Goal: Task Accomplishment & Management: Manage account settings

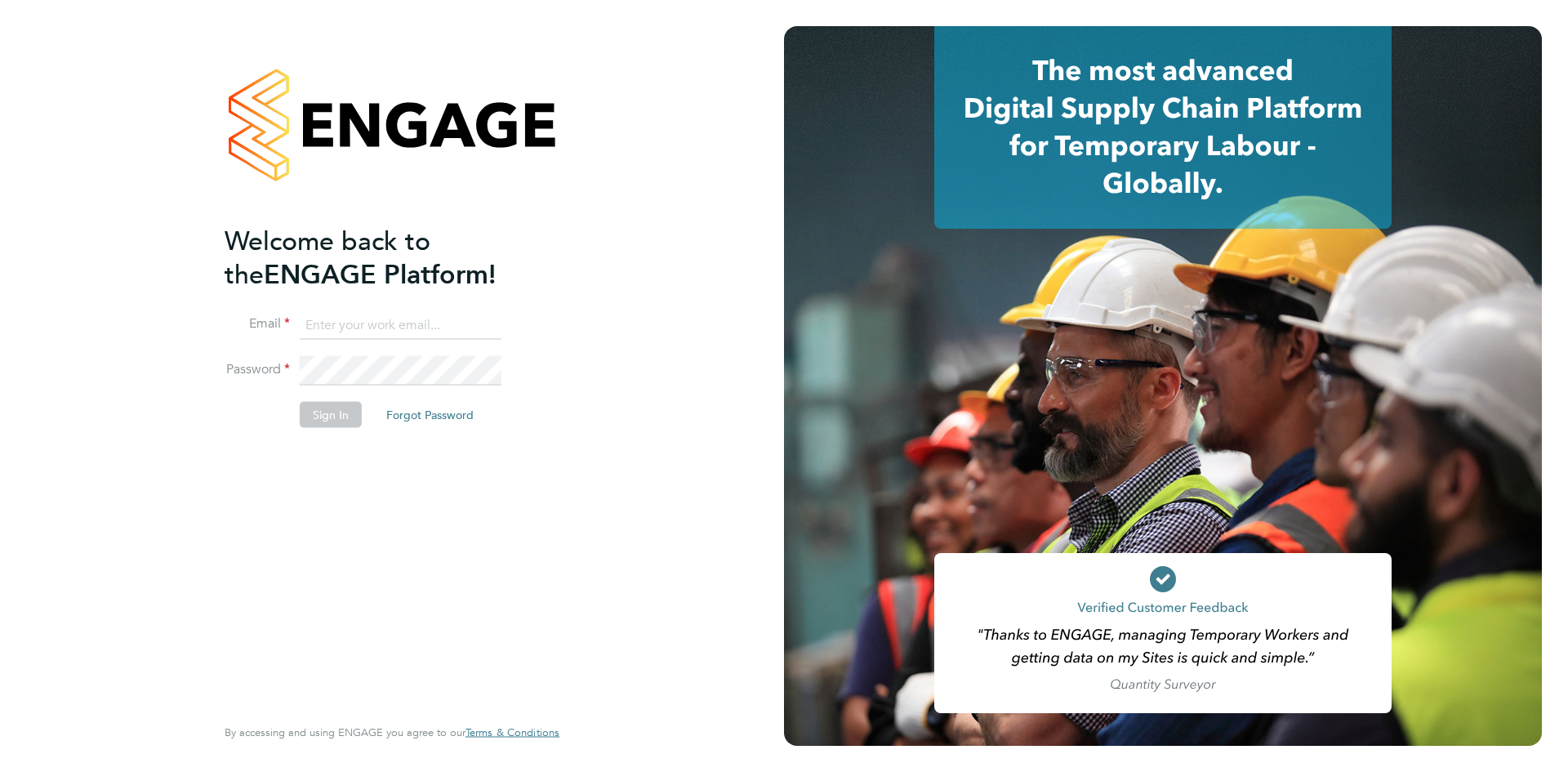
type input "[EMAIL_ADDRESS][PERSON_NAME][DOMAIN_NAME]"
click at [318, 415] on button "Sign In" at bounding box center [330, 414] width 62 height 26
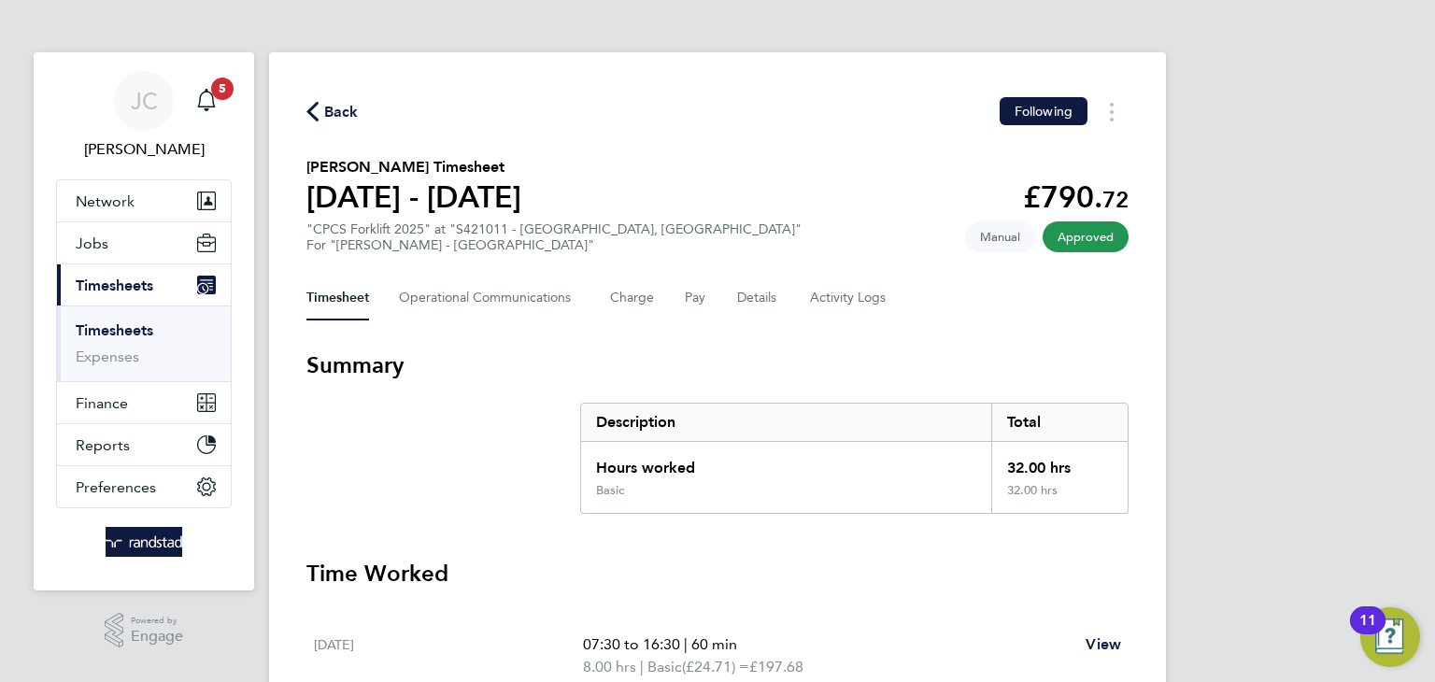
click at [334, 116] on span "Back" at bounding box center [341, 112] width 35 height 22
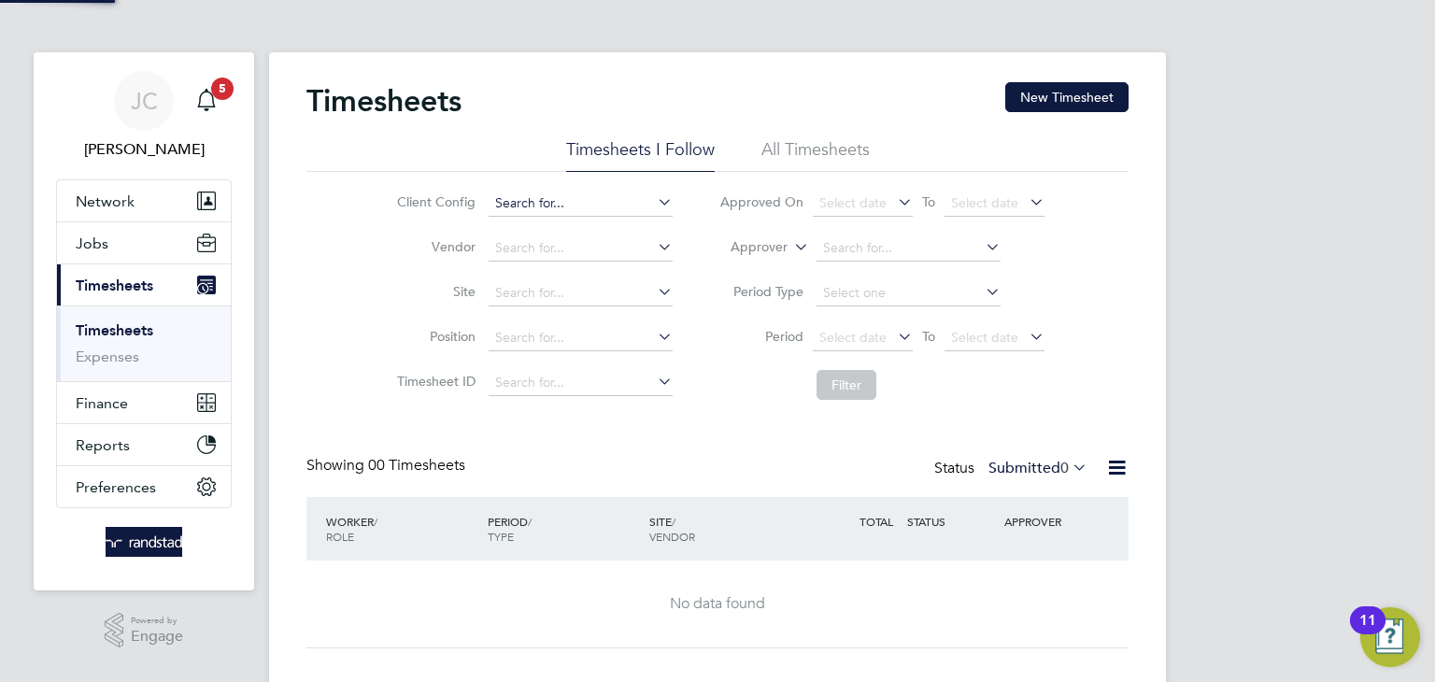
click at [637, 208] on input at bounding box center [581, 204] width 184 height 26
click at [363, 265] on div "Client Config Vendor Site Position Timesheet ID Approved On Select date To Sele…" at bounding box center [717, 290] width 822 height 237
click at [649, 290] on input at bounding box center [581, 293] width 184 height 26
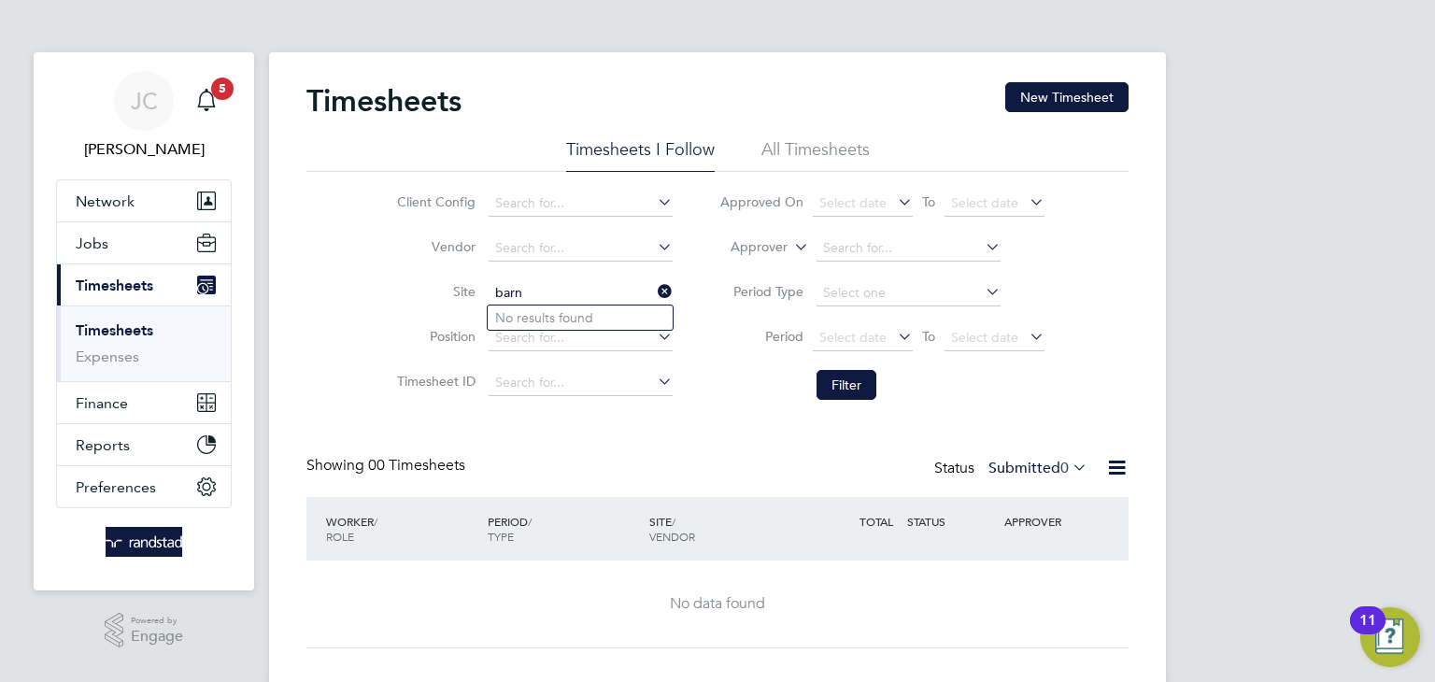
type input "barn"
click at [609, 296] on input at bounding box center [581, 293] width 184 height 26
click at [570, 317] on li "Lisk eard Hub (67CB02)" at bounding box center [607, 317] width 238 height 25
type input "Liskeard Hub (67CB02)"
click at [704, 304] on li "Period Type" at bounding box center [882, 293] width 372 height 45
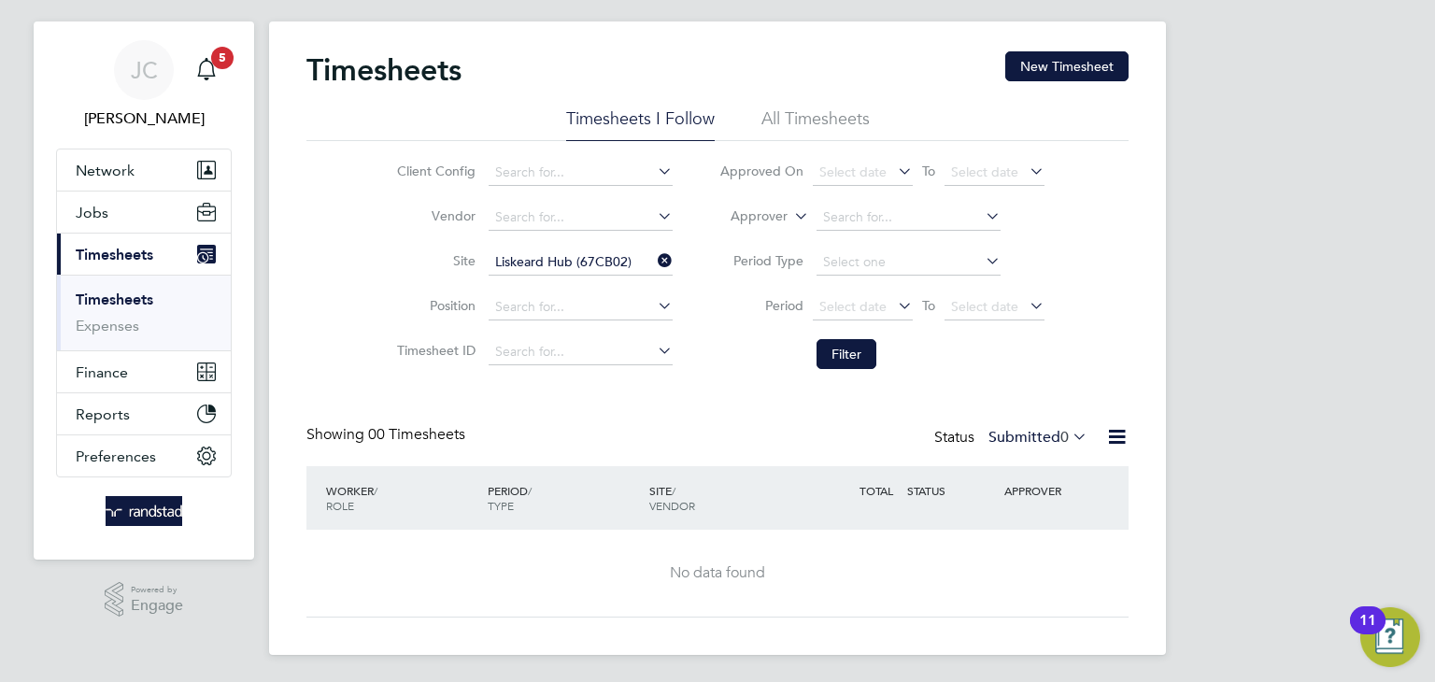
scroll to position [34, 0]
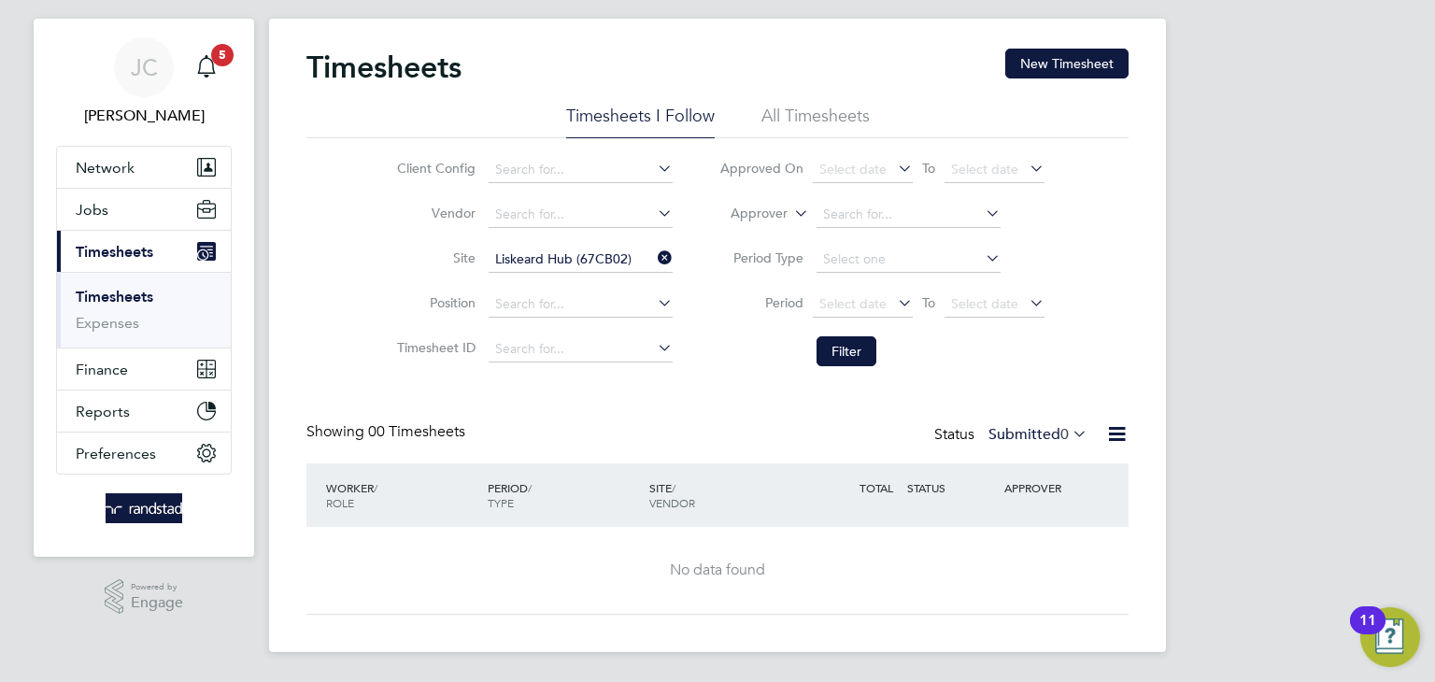
click at [799, 108] on li "All Timesheets" at bounding box center [815, 122] width 108 height 34
click at [147, 220] on button "Jobs" at bounding box center [144, 209] width 174 height 41
click at [139, 213] on button "Jobs" at bounding box center [144, 209] width 174 height 41
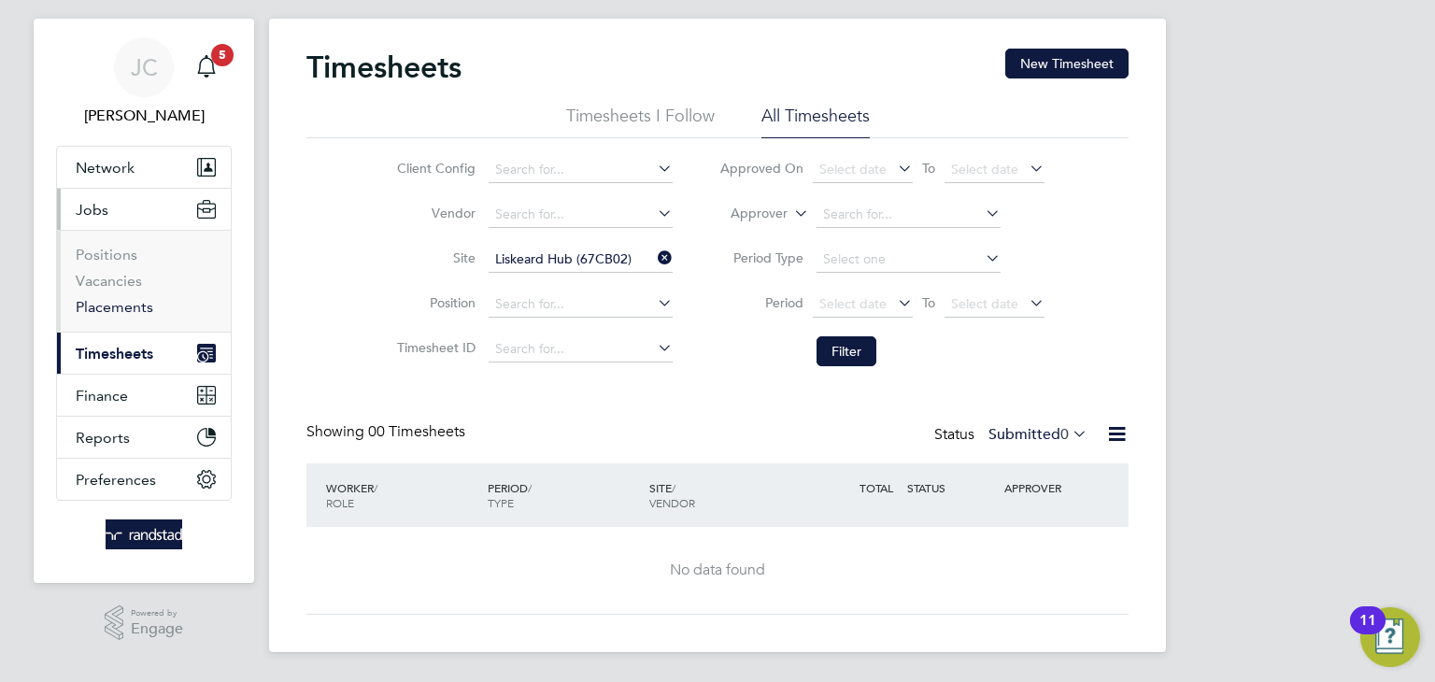
click at [123, 305] on link "Placements" at bounding box center [115, 307] width 78 height 18
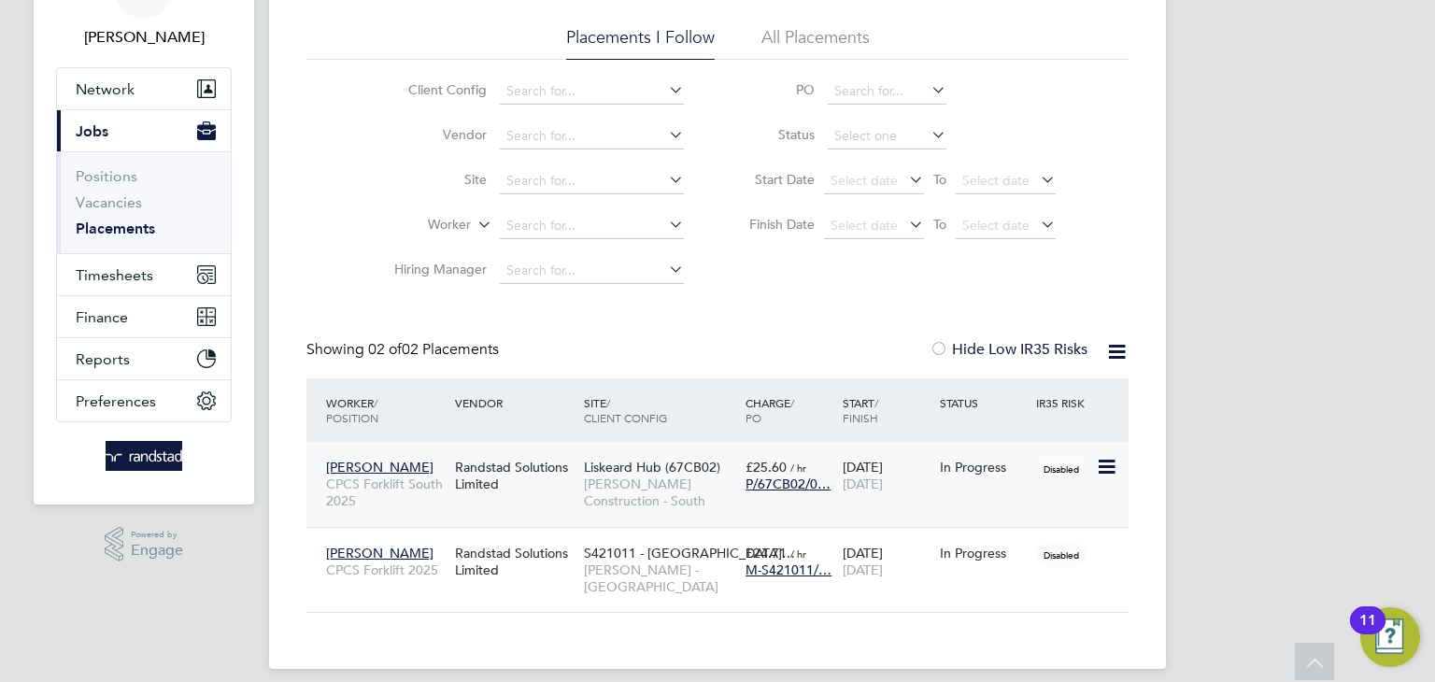
click at [383, 470] on span "Michael Murton" at bounding box center [379, 467] width 107 height 17
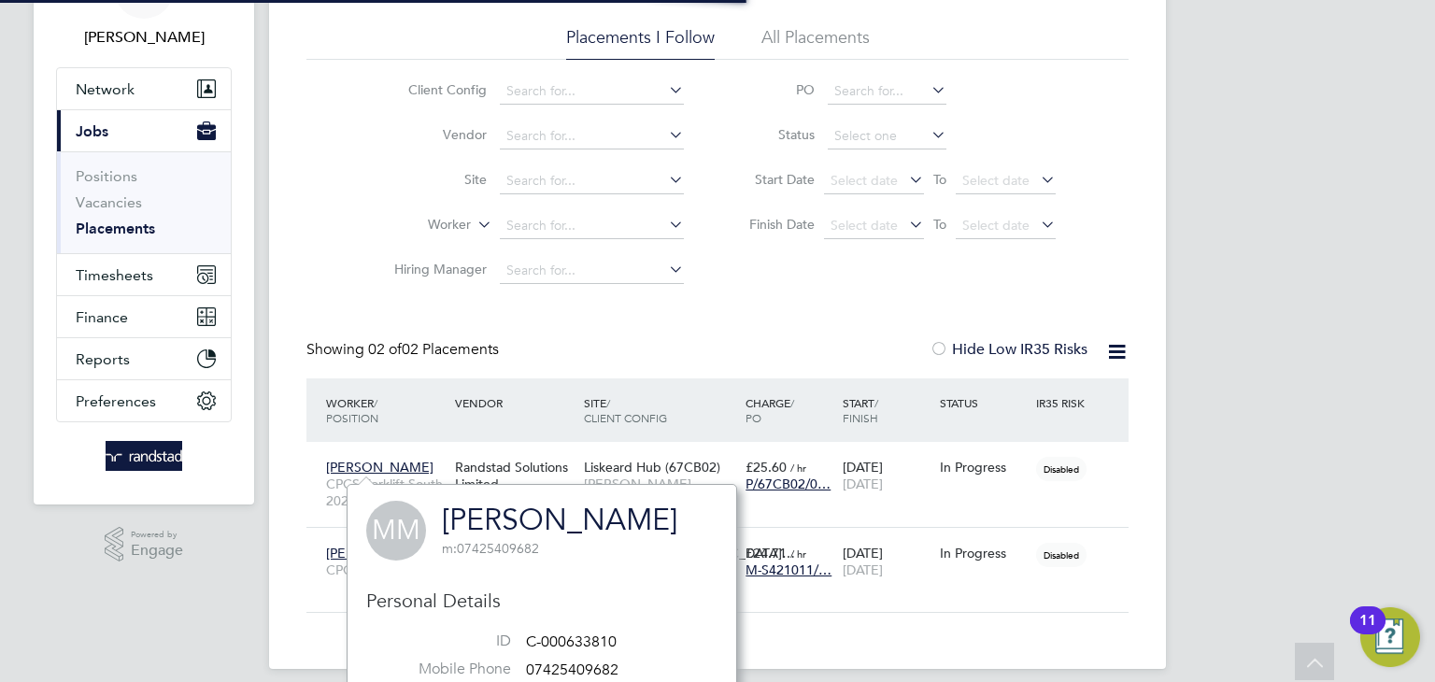
scroll to position [471, 390]
click at [363, 467] on span "Michael Murton" at bounding box center [379, 467] width 107 height 17
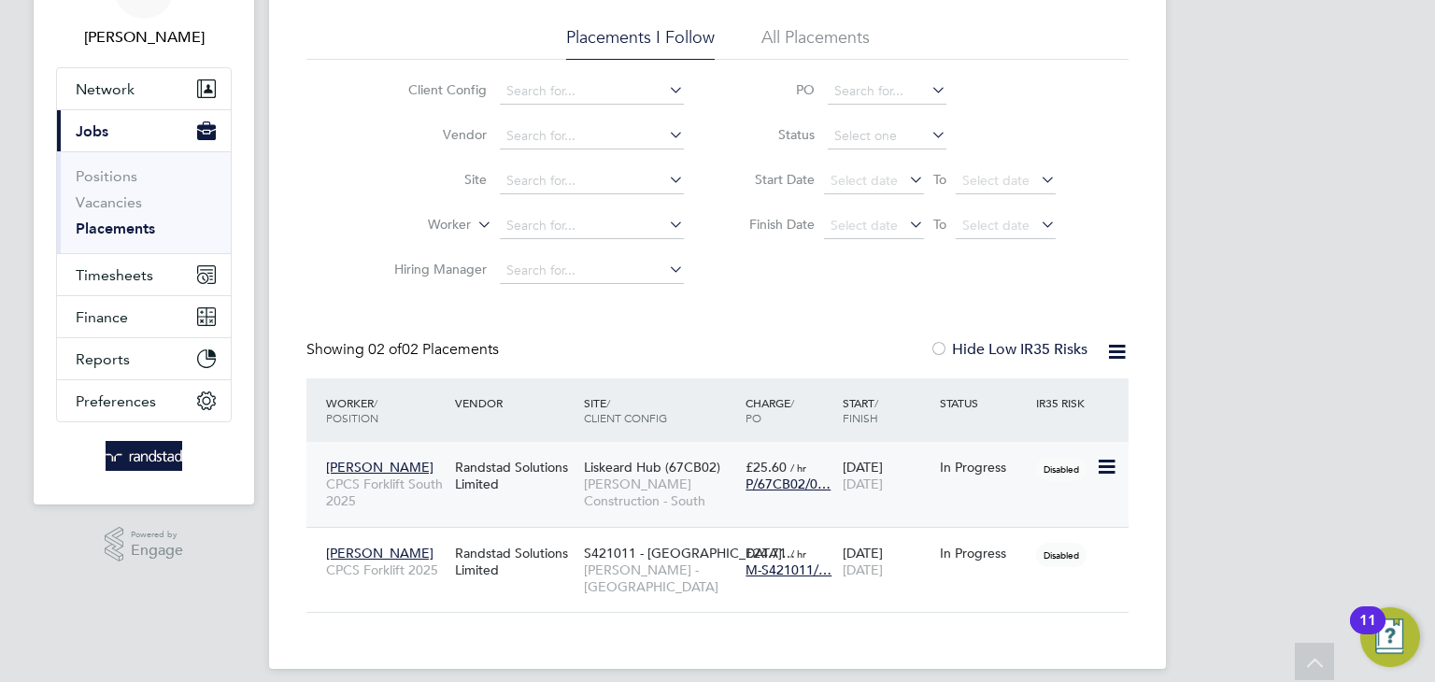
click at [385, 465] on span "Michael Murton" at bounding box center [379, 467] width 107 height 17
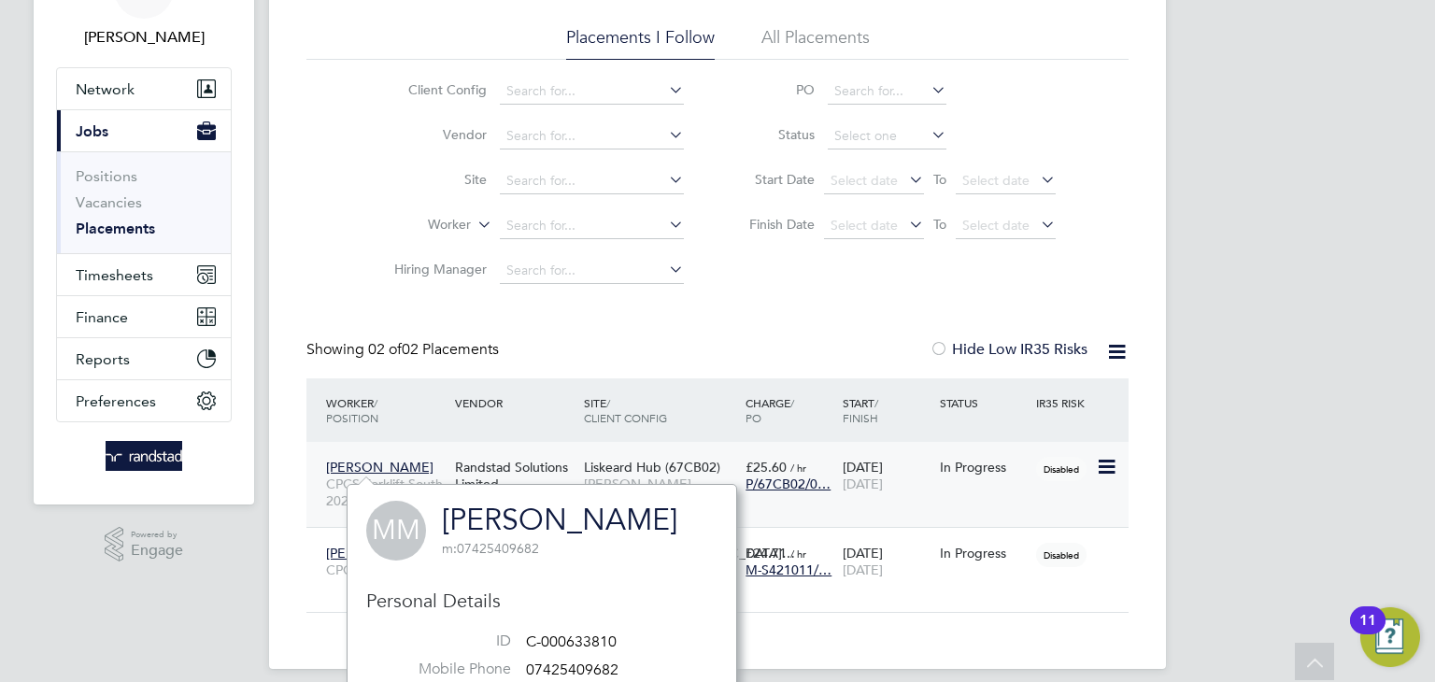
click at [1102, 467] on icon at bounding box center [1105, 467] width 19 height 22
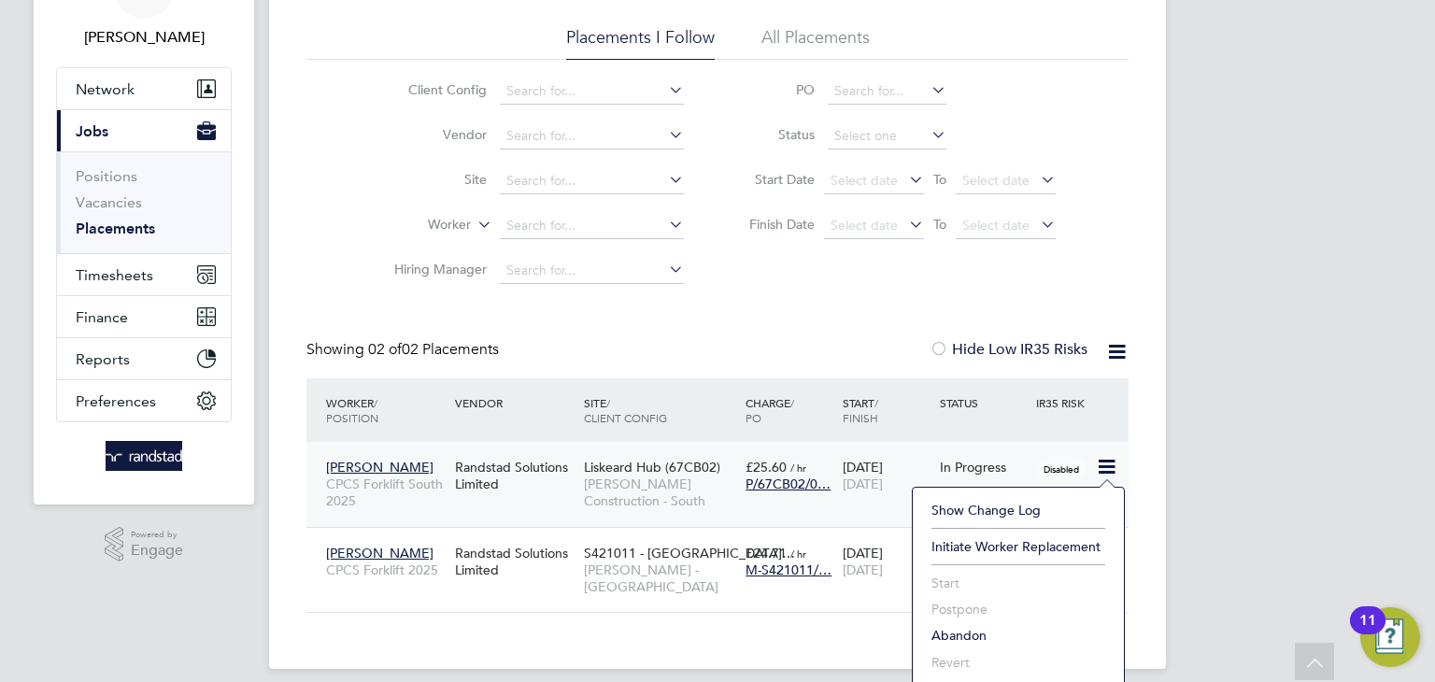
scroll to position [115, 0]
click at [1203, 302] on div "JC Jovan Cosentino Notifications 5 Applications: Network Team Members Businesse…" at bounding box center [717, 290] width 1435 height 811
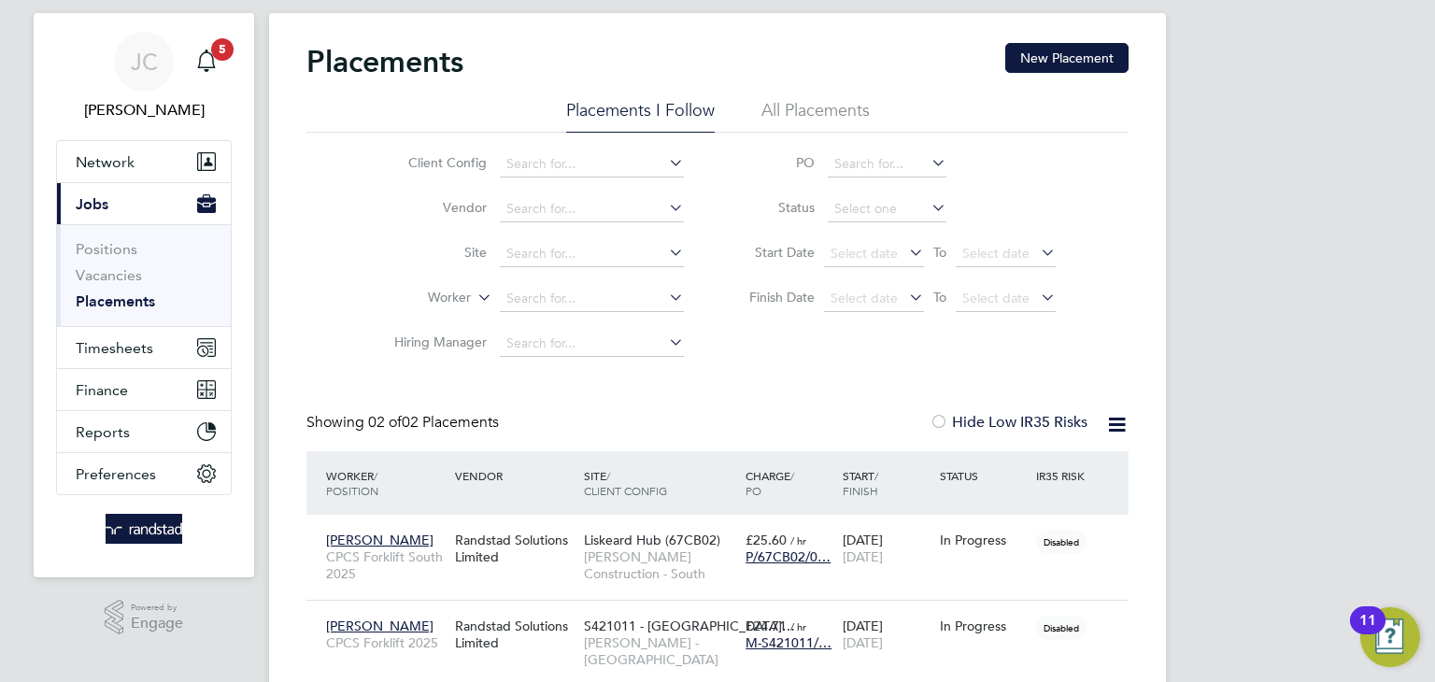
scroll to position [112, 0]
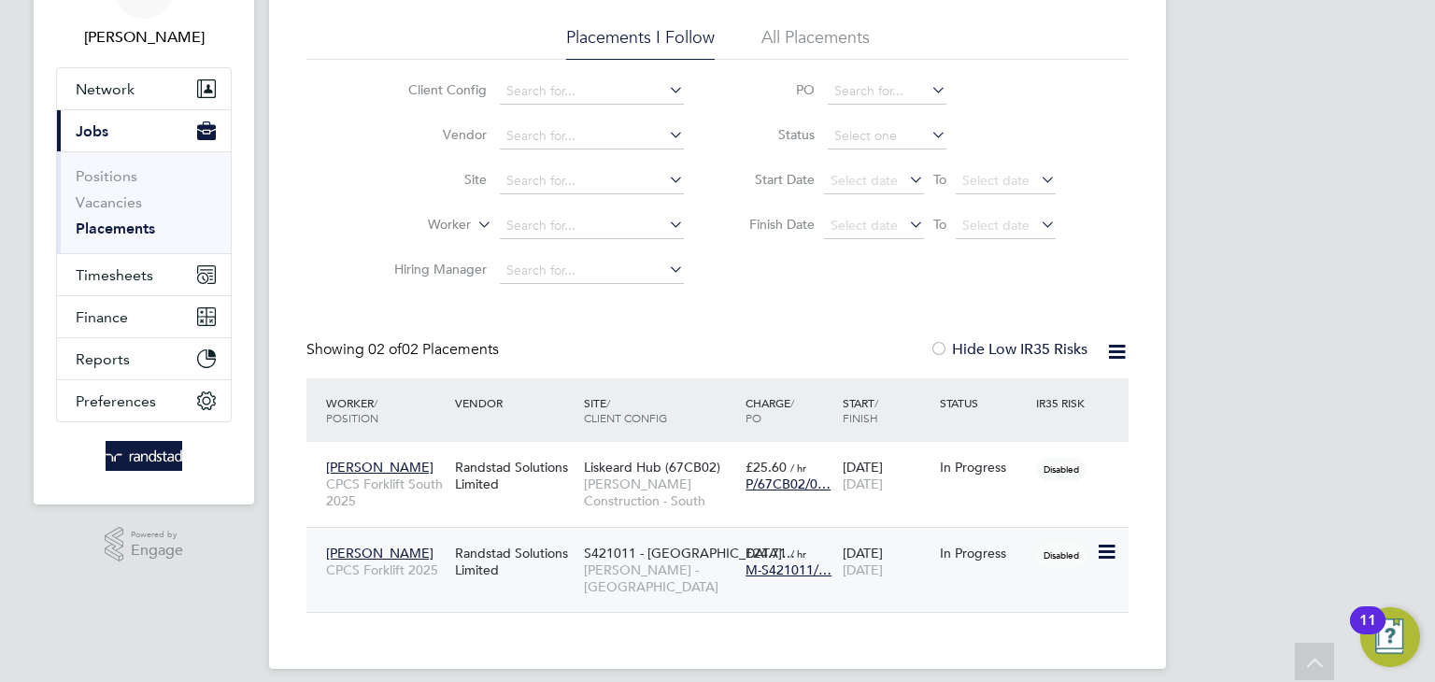
click at [676, 549] on span "S421011 - Heathstock…" at bounding box center [689, 553] width 211 height 17
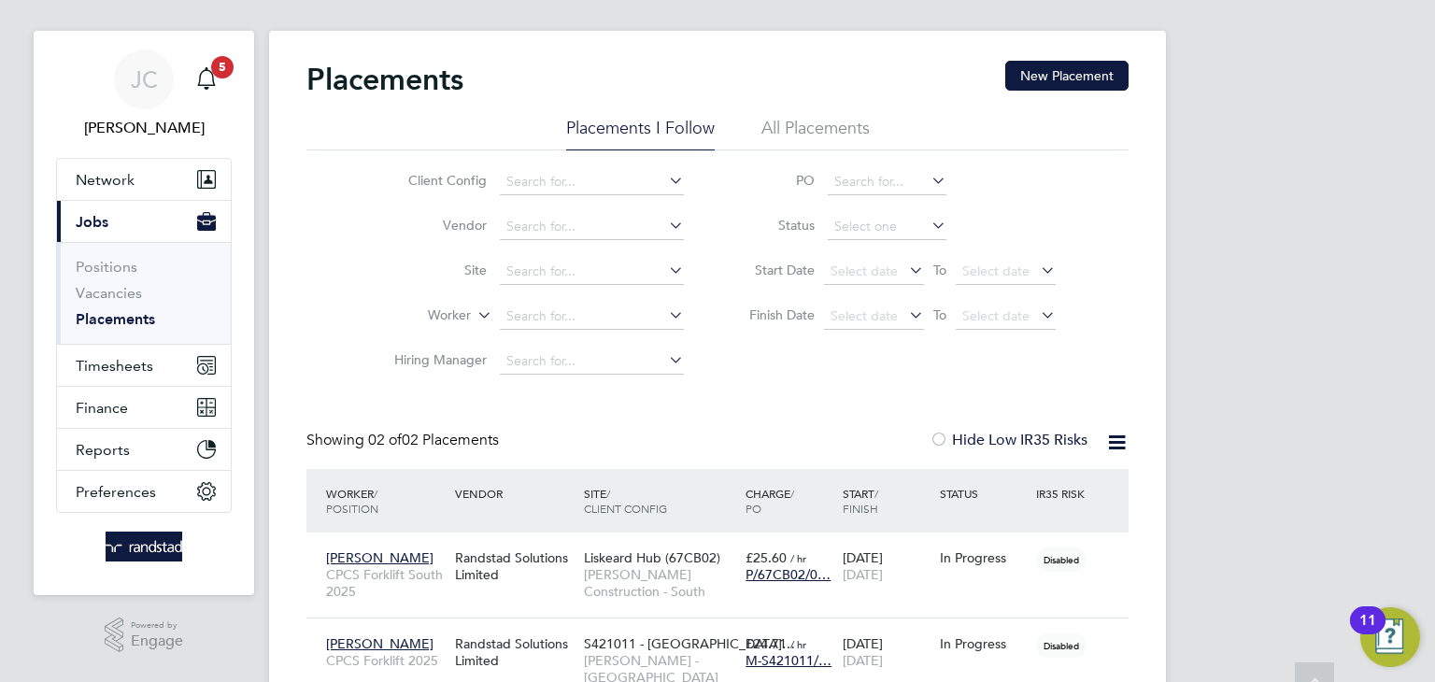
scroll to position [0, 0]
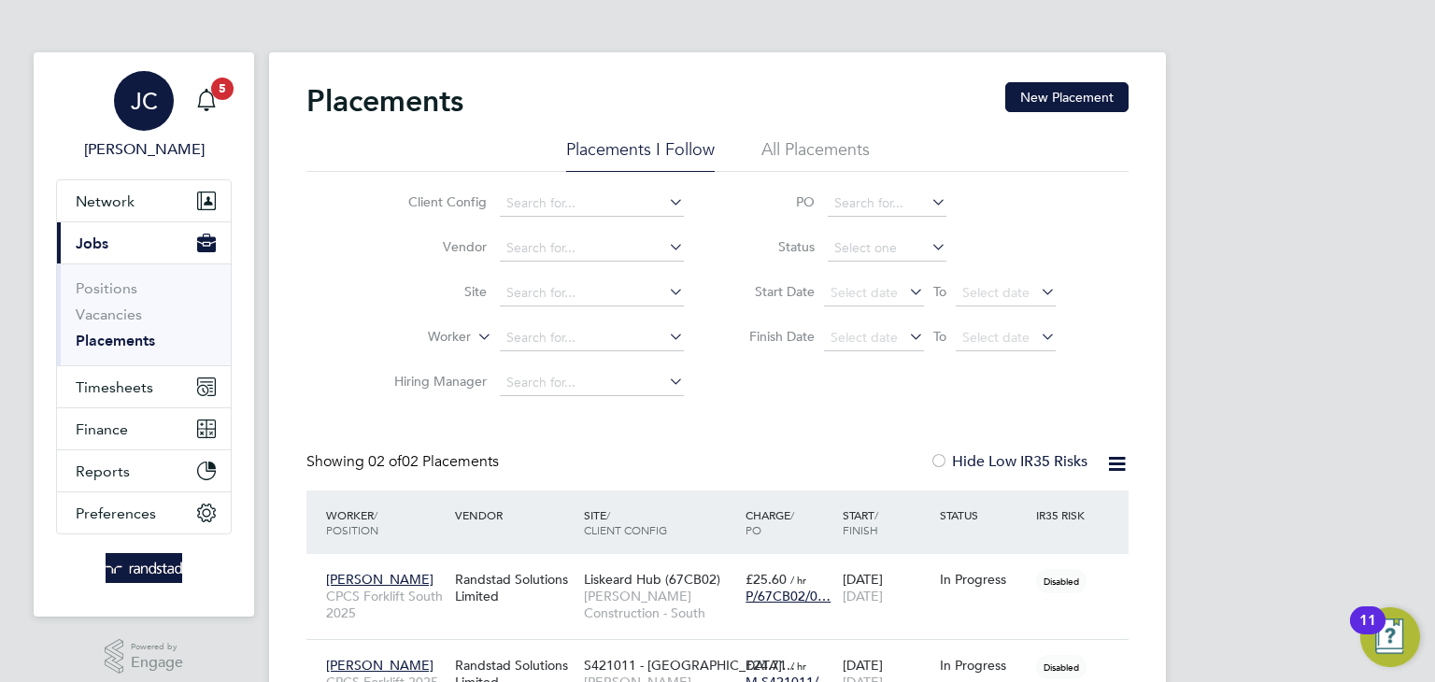
click at [231, 100] on app-nav-user-info "JC Jovan Cosentino Notifications 5" at bounding box center [144, 115] width 176 height 127
click at [210, 99] on icon "Main navigation" at bounding box center [206, 100] width 22 height 22
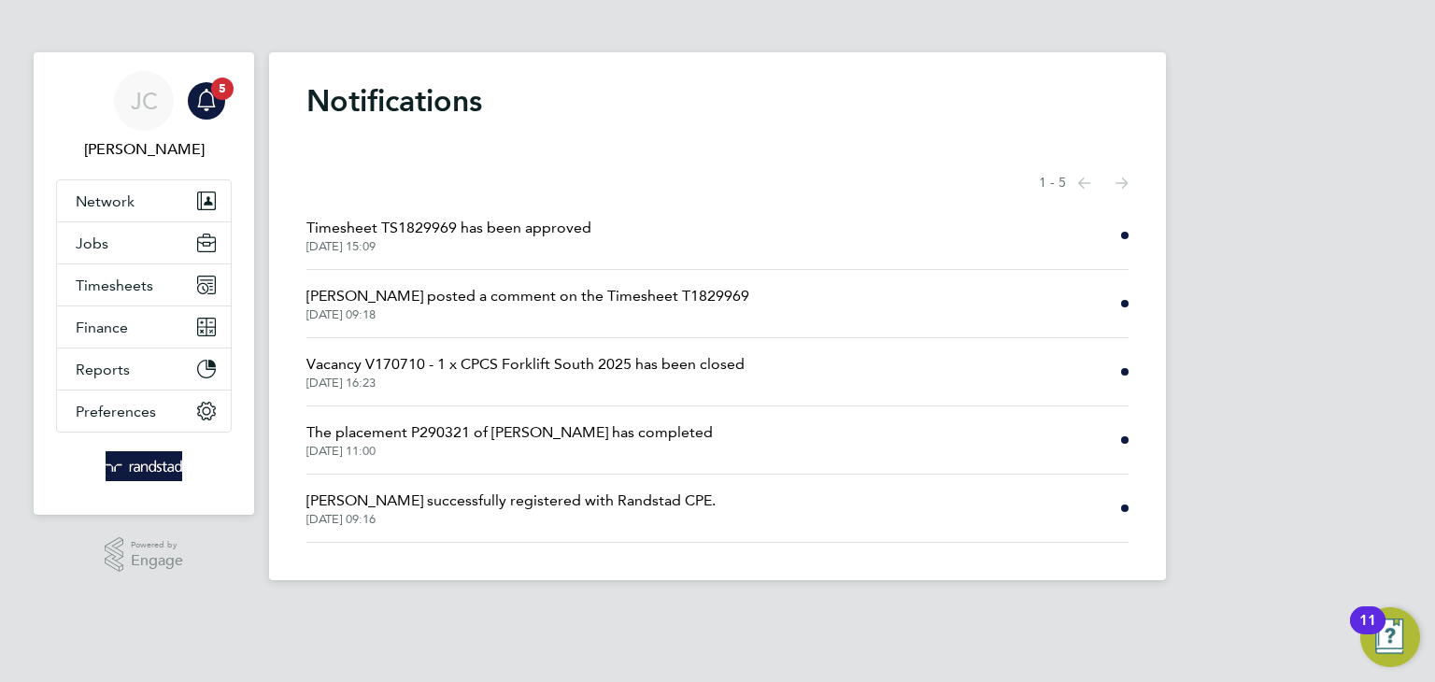
click at [778, 305] on li "Ana Perozo posted a comment on the Timesheet T1829969 29 Sep 2025, 09:18" at bounding box center [717, 304] width 822 height 68
click at [738, 307] on li "Ana Perozo posted a comment on the Timesheet T1829969 29 Sep 2025, 09:18" at bounding box center [717, 304] width 822 height 68
click at [153, 239] on button "Jobs" at bounding box center [144, 242] width 174 height 41
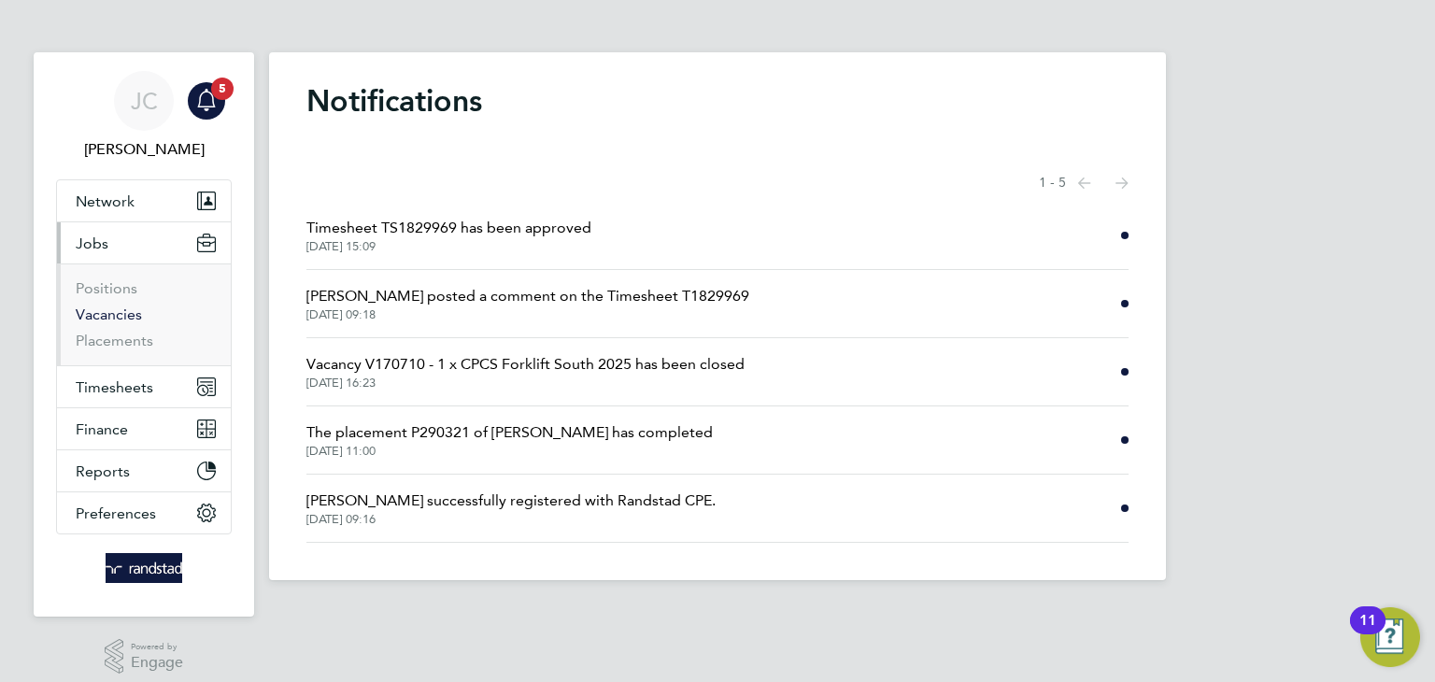
click at [117, 313] on link "Vacancies" at bounding box center [109, 314] width 66 height 18
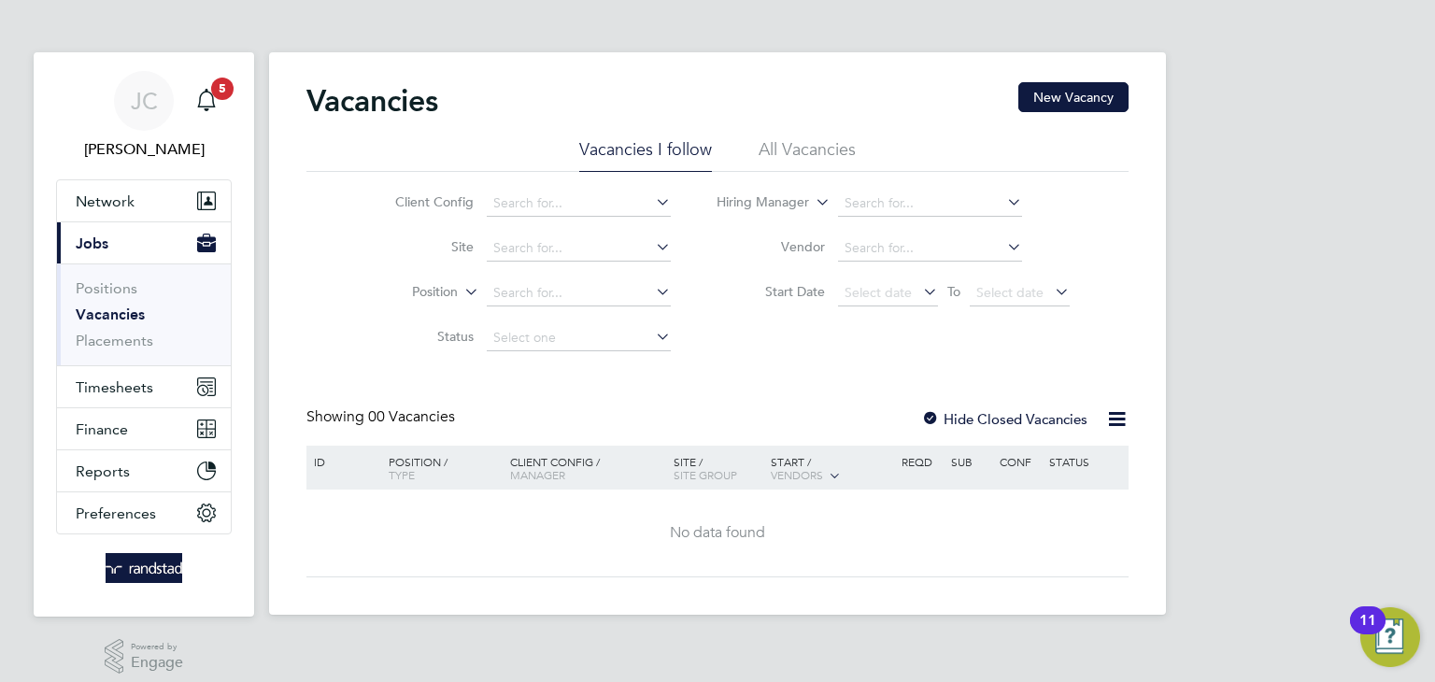
click at [831, 153] on li "All Vacancies" at bounding box center [807, 155] width 97 height 34
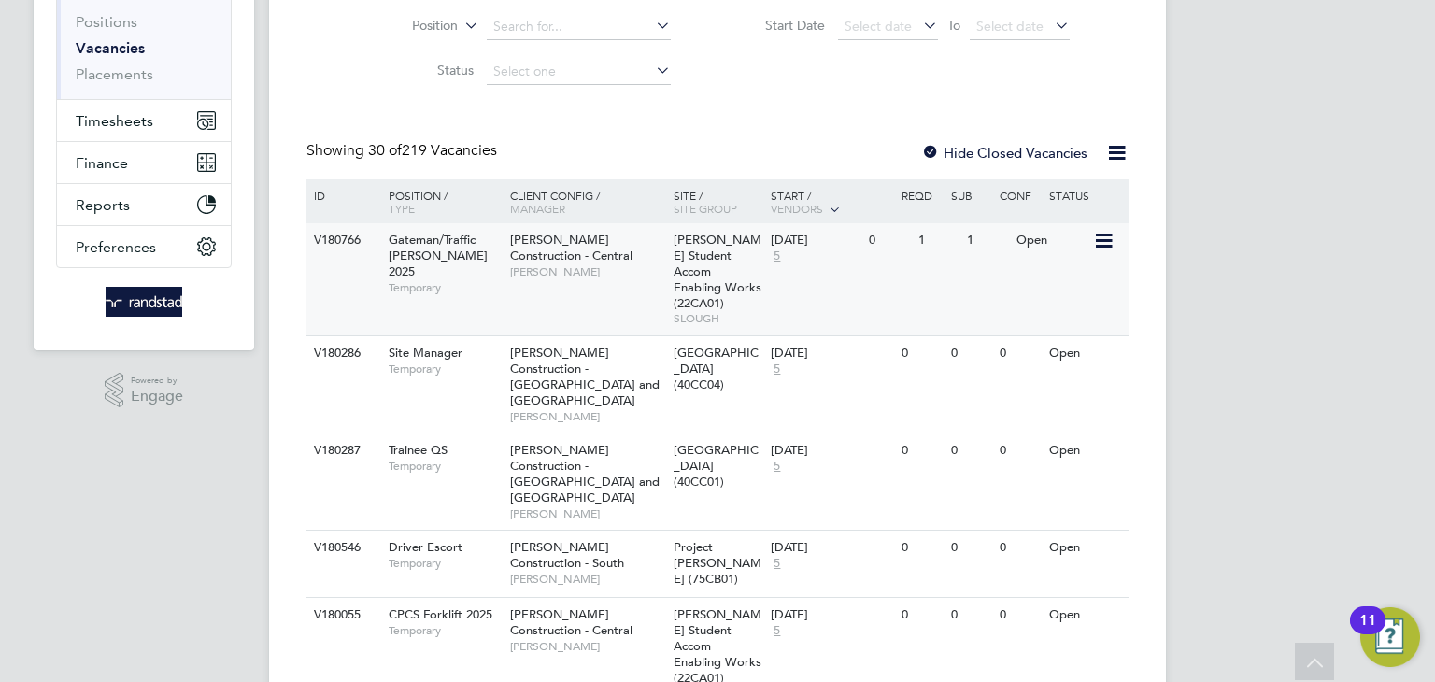
scroll to position [97, 0]
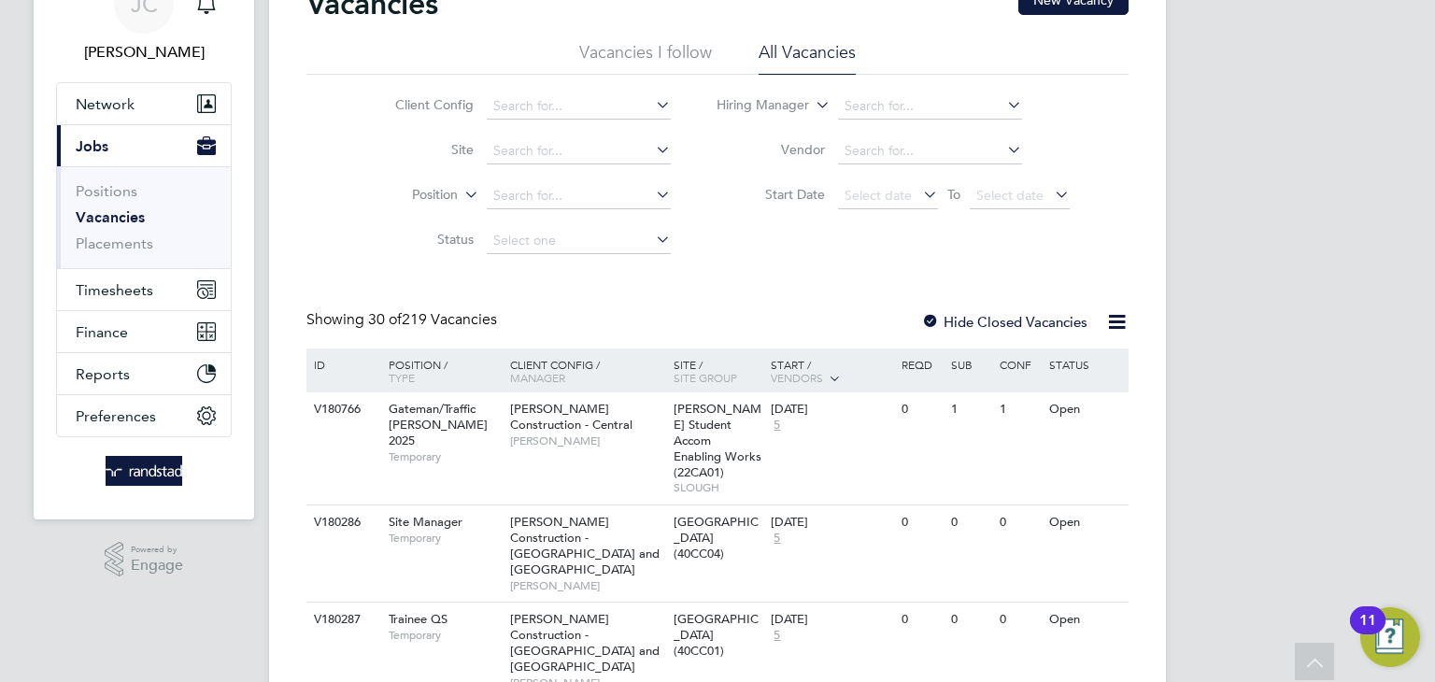
click at [930, 315] on div at bounding box center [930, 323] width 19 height 19
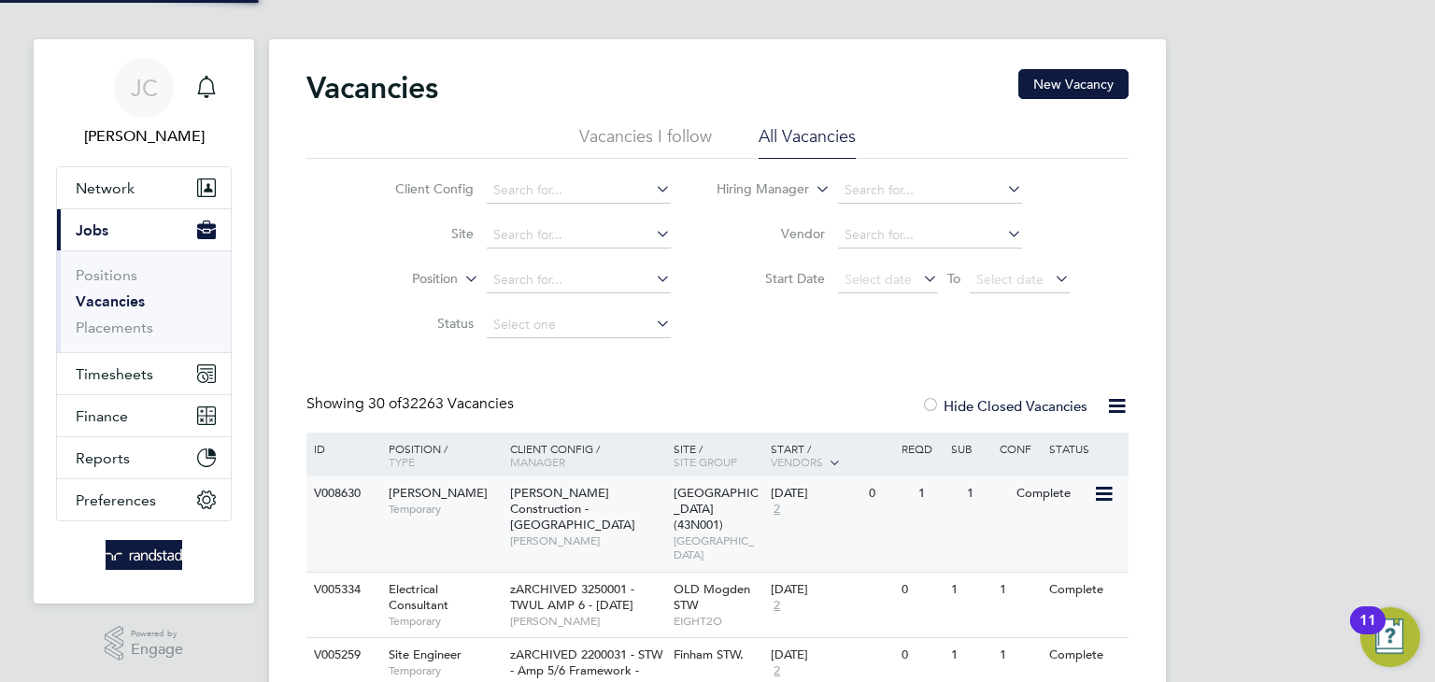
scroll to position [97, 0]
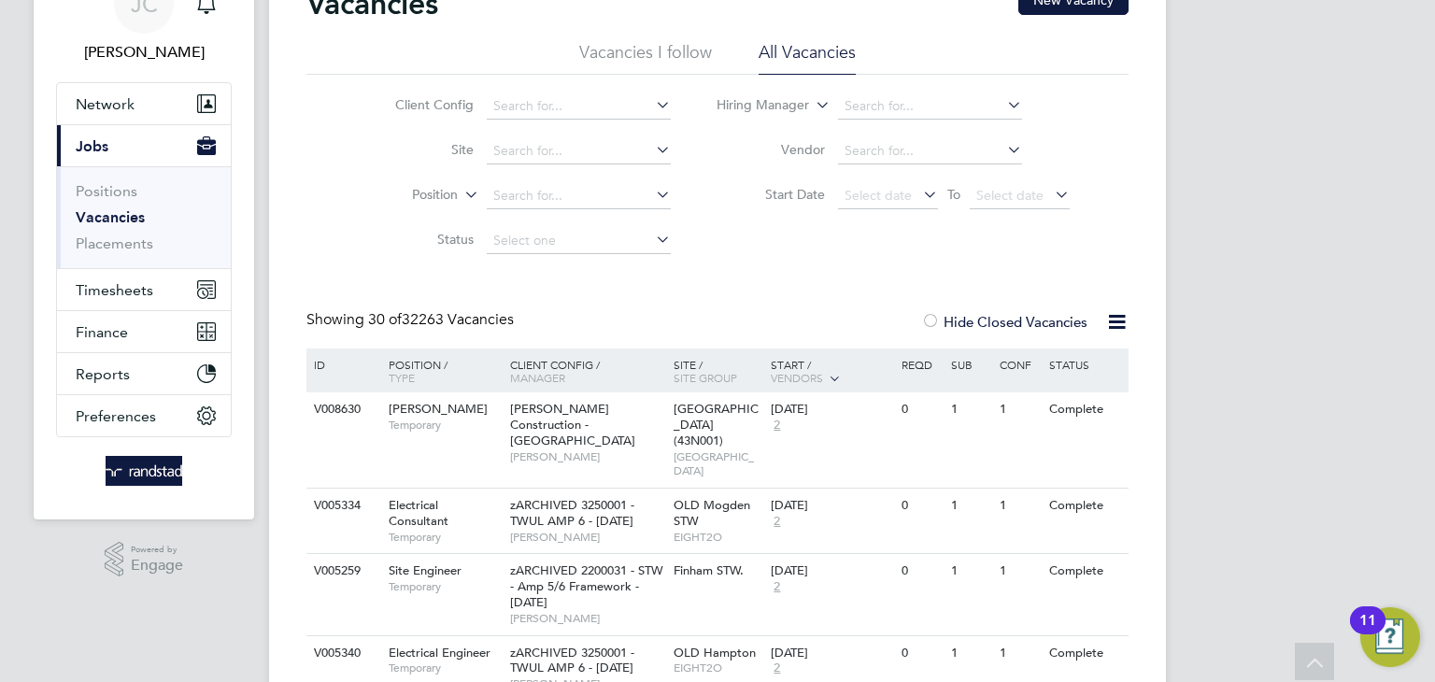
click at [932, 327] on div at bounding box center [930, 323] width 19 height 19
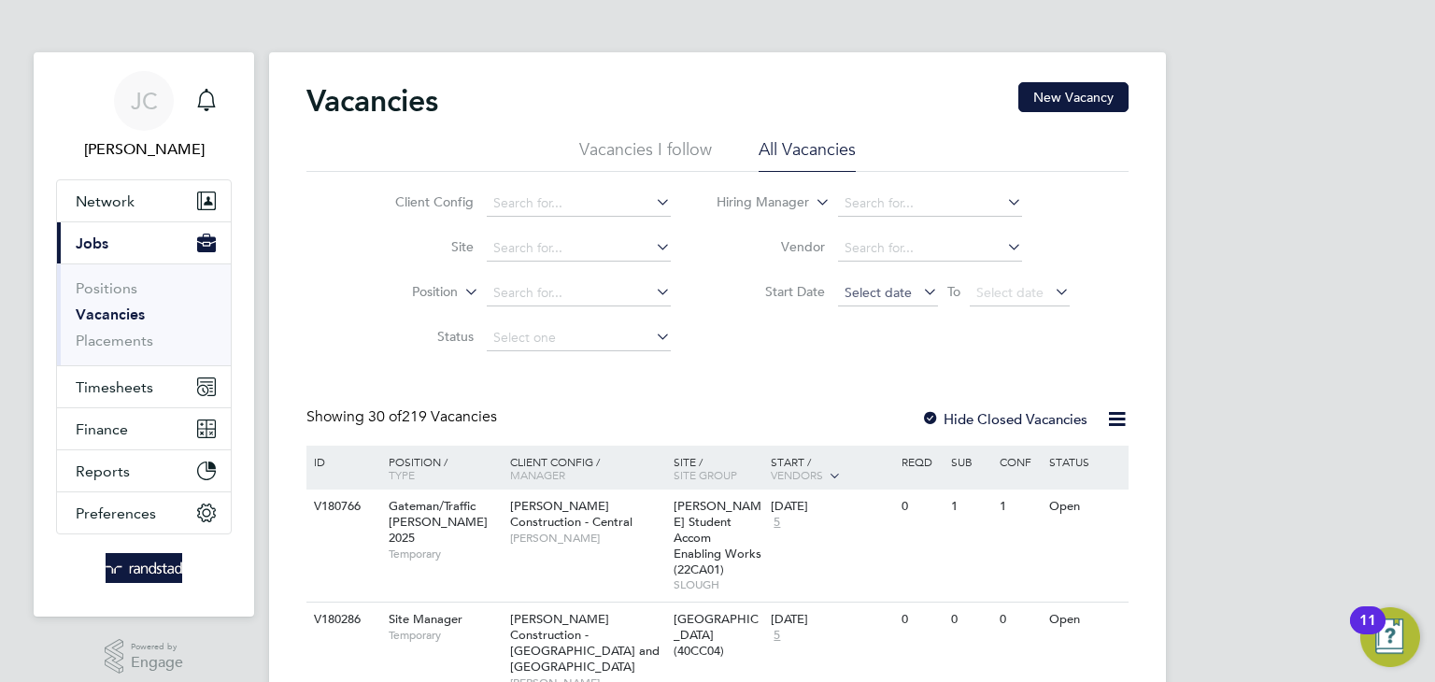
click at [905, 296] on span "Select date" at bounding box center [878, 292] width 67 height 17
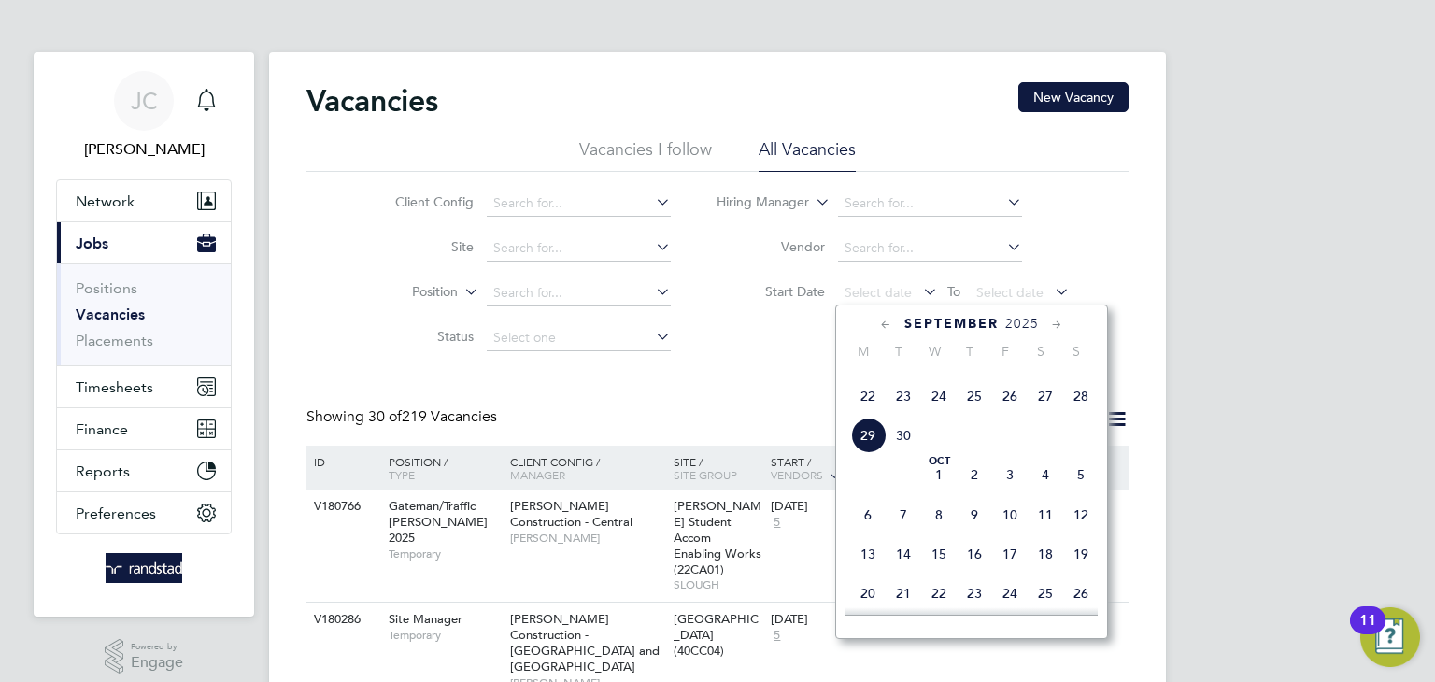
click at [863, 533] on span "6" at bounding box center [868, 515] width 36 height 36
